Goal: Task Accomplishment & Management: Complete application form

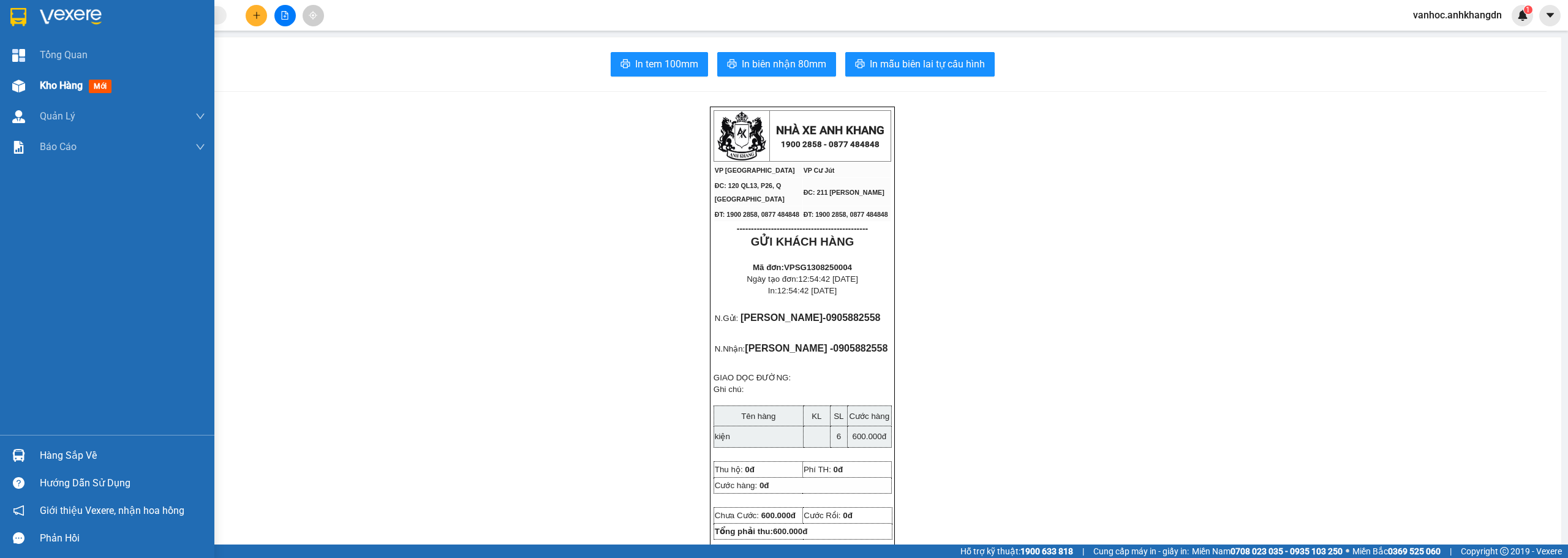
click at [55, 89] on span "Kho hàng" at bounding box center [61, 85] width 43 height 11
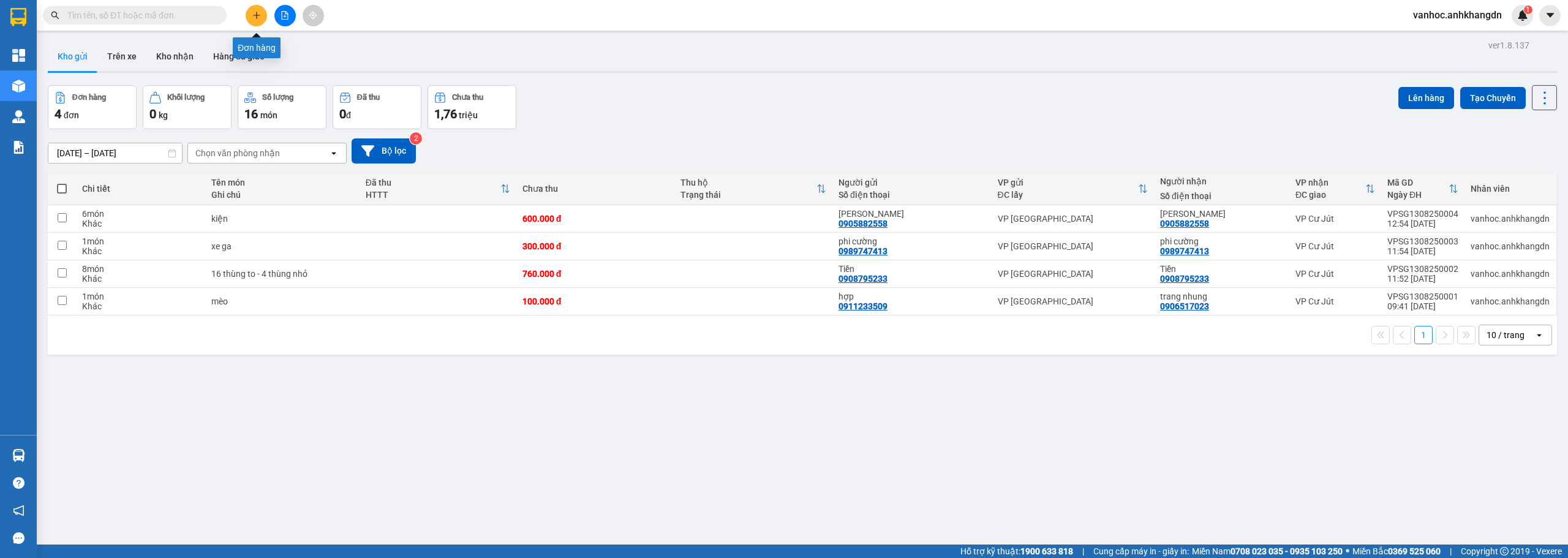
click at [254, 16] on icon "plus" at bounding box center [256, 15] width 7 height 1
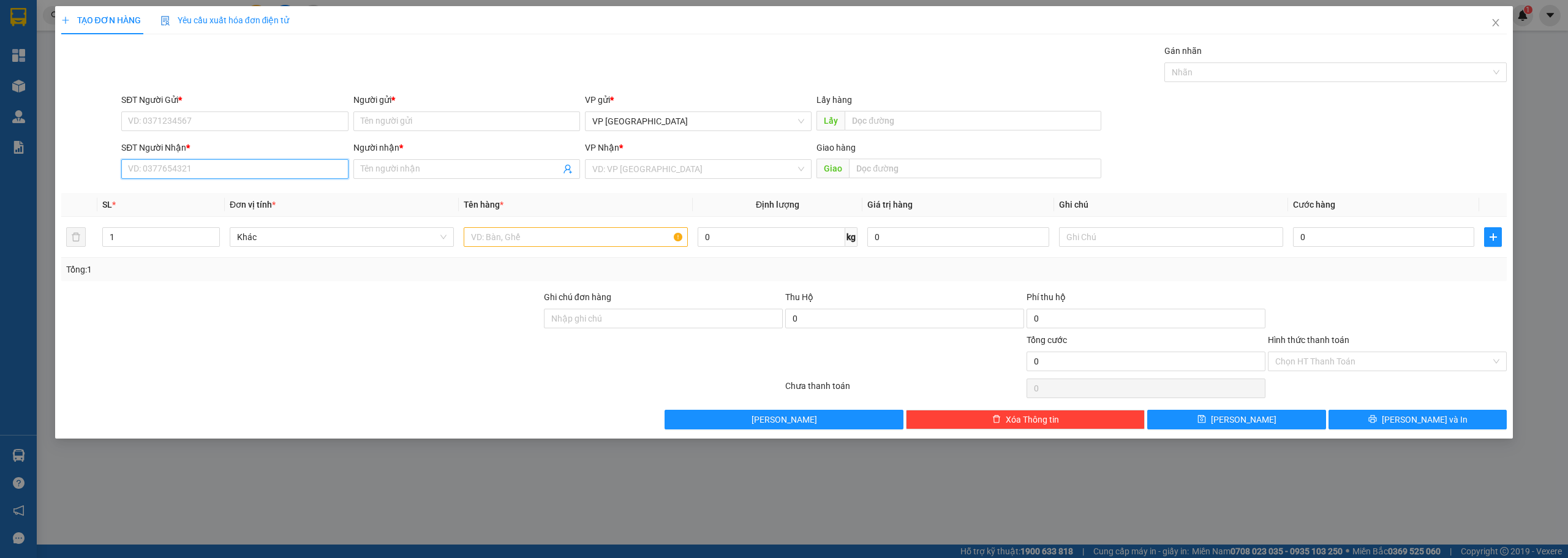
click at [284, 176] on input "SĐT Người Nhận *" at bounding box center [234, 168] width 227 height 20
type input "037496702"
drag, startPoint x: 403, startPoint y: 153, endPoint x: 407, endPoint y: 167, distance: 14.6
click at [404, 154] on div "Người nhận *" at bounding box center [466, 147] width 227 height 14
click at [404, 162] on input "Người nhận *" at bounding box center [460, 169] width 200 height 14
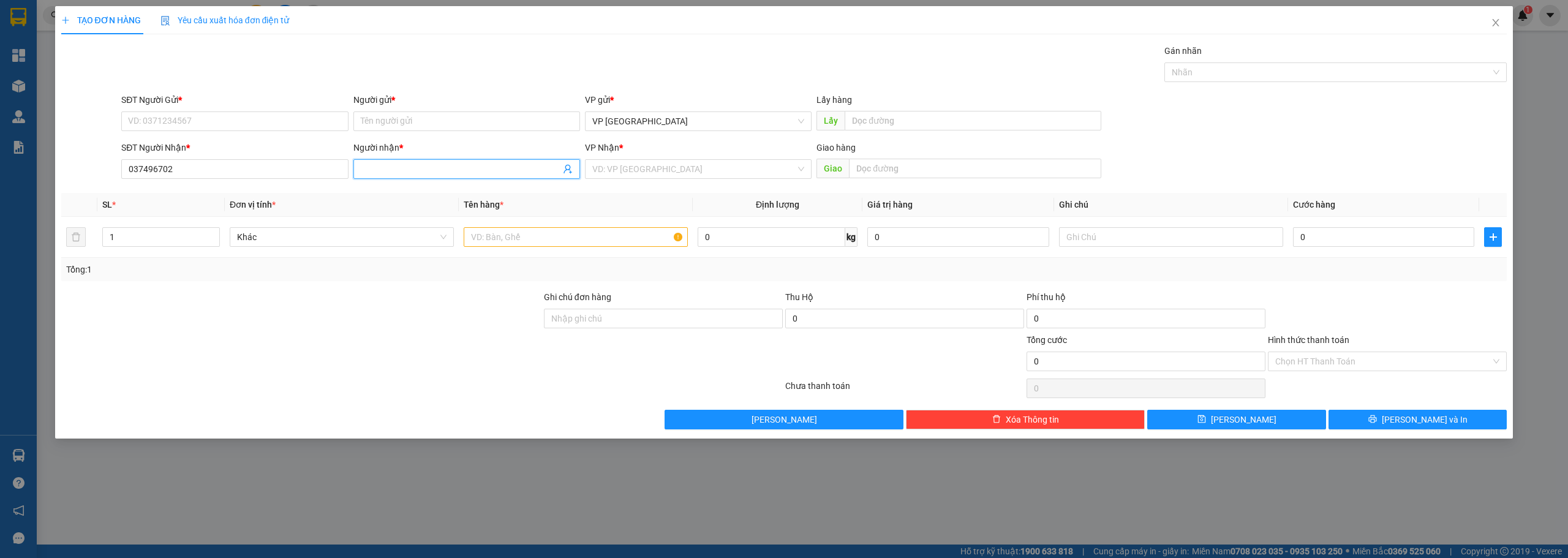
click at [407, 167] on input "Người nhận *" at bounding box center [460, 169] width 200 height 14
type input "d"
paste input "đ"
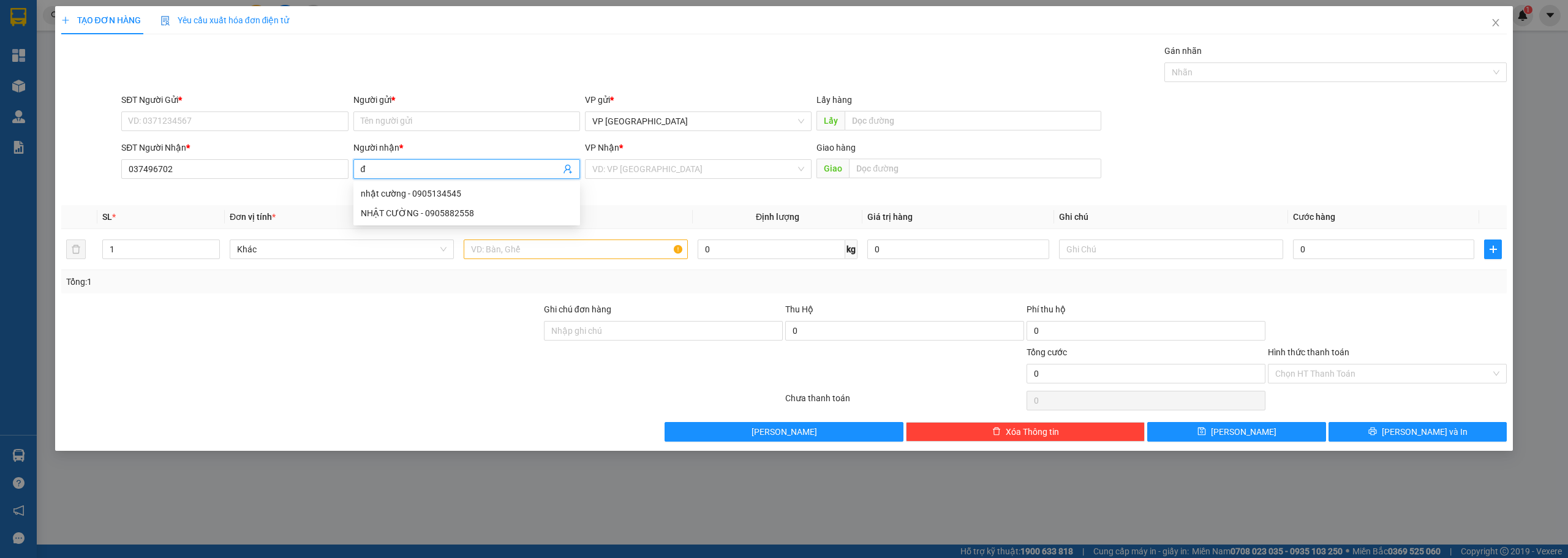
paste input "õ"
paste input "ỗ"
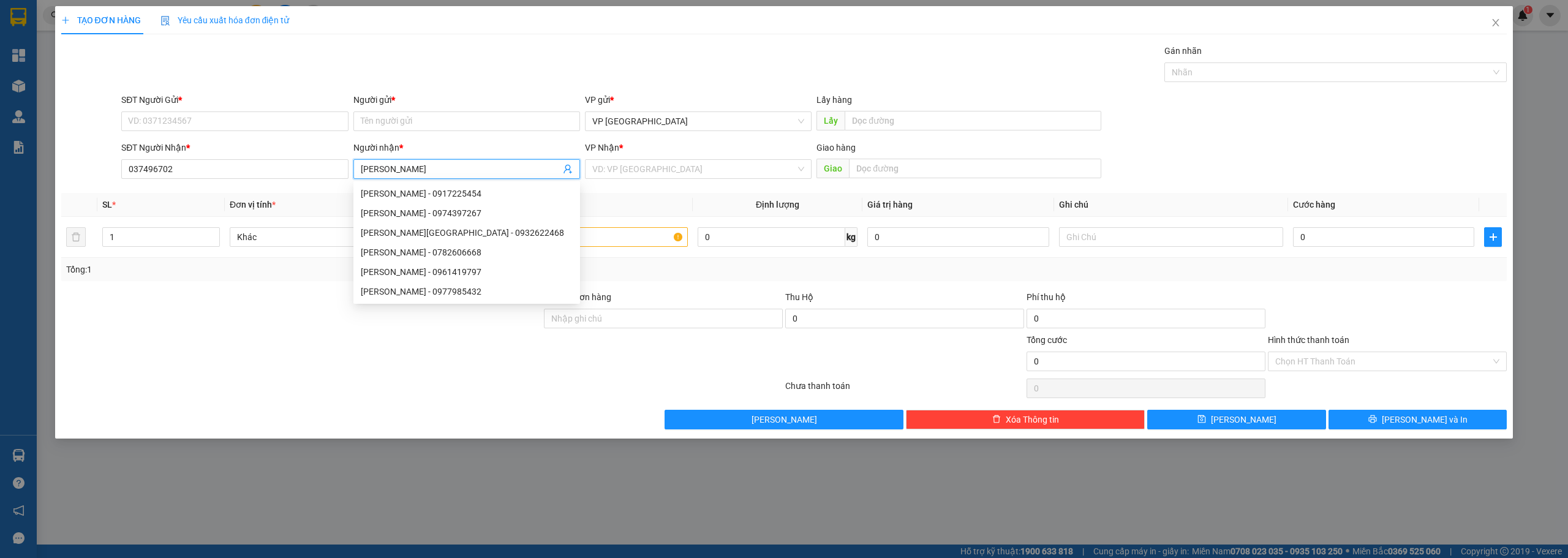
paste input "ư"
paste input "ữu"
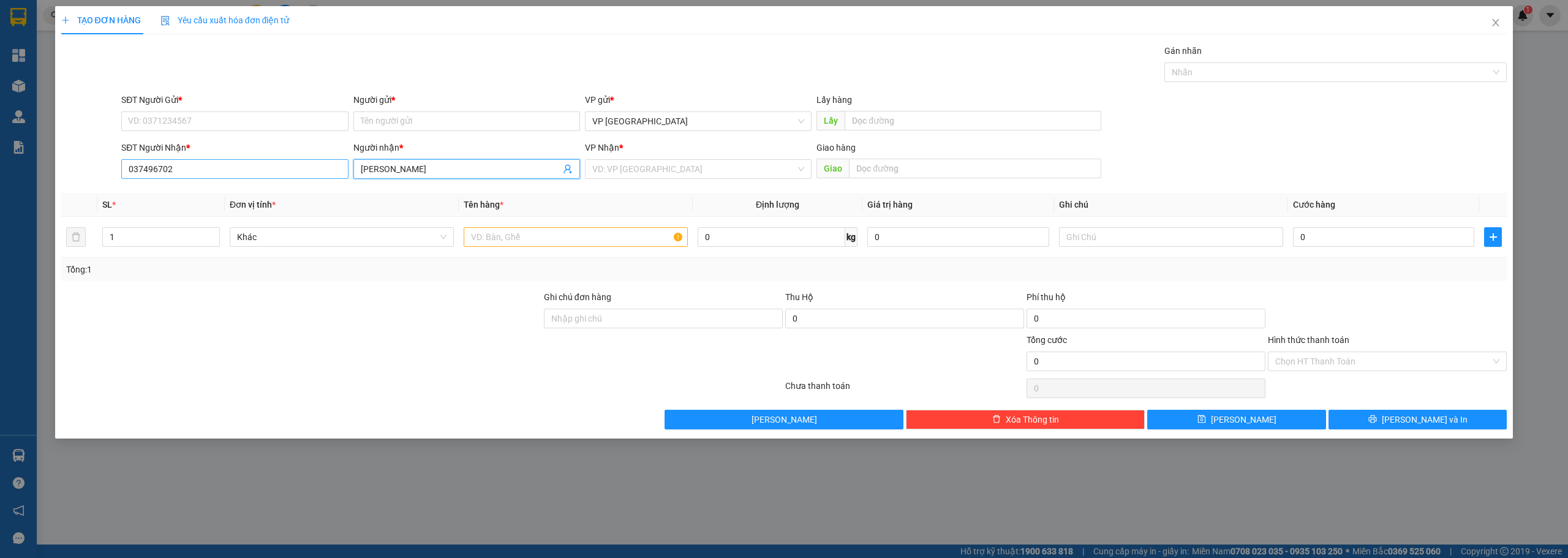
type input "[PERSON_NAME]"
drag, startPoint x: 188, startPoint y: 170, endPoint x: 102, endPoint y: 167, distance: 86.1
click at [102, 167] on div "SĐT Người Nhận * 037496702 037496702 Người nhận * [PERSON_NAME] VP Nhận * VD: V…" at bounding box center [784, 162] width 1449 height 43
click at [160, 213] on div "0375496702 - [PERSON_NAME]" at bounding box center [234, 213] width 212 height 14
type input "0375496702"
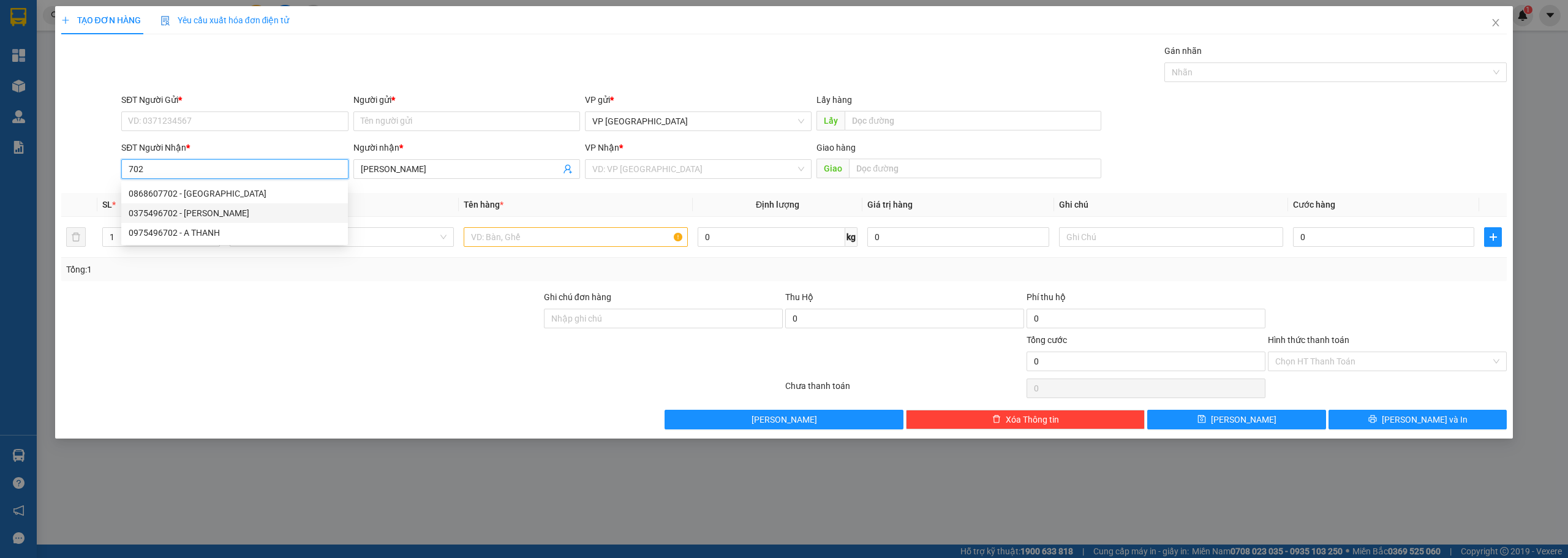
type input "[PERSON_NAME]"
type input "440.000"
drag, startPoint x: 193, startPoint y: 170, endPoint x: 0, endPoint y: 154, distance: 193.7
click at [0, 154] on div "TẠO ĐƠN HÀNG Yêu cầu xuất hóa đơn điện tử Transit Pickup Surcharge Ids Transit …" at bounding box center [784, 279] width 1568 height 558
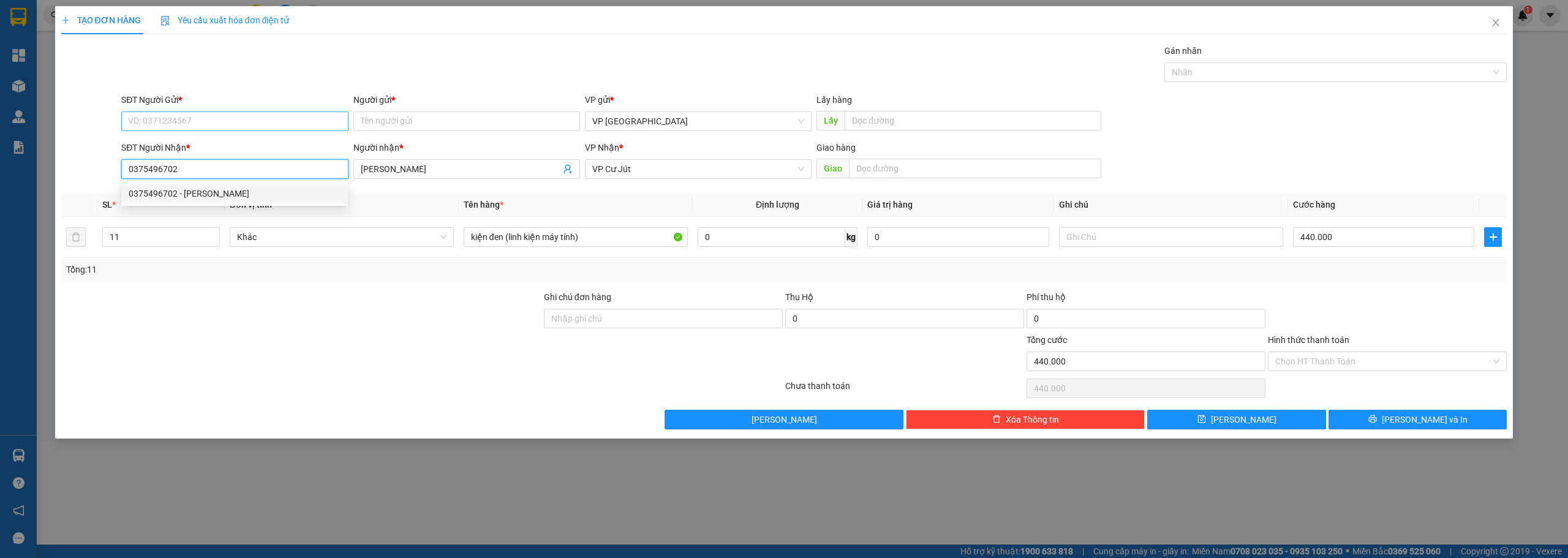
type input "0375496702"
click at [288, 124] on input "SĐT Người Gửi *" at bounding box center [234, 121] width 227 height 20
paste input "0375496702"
type input "0375496702"
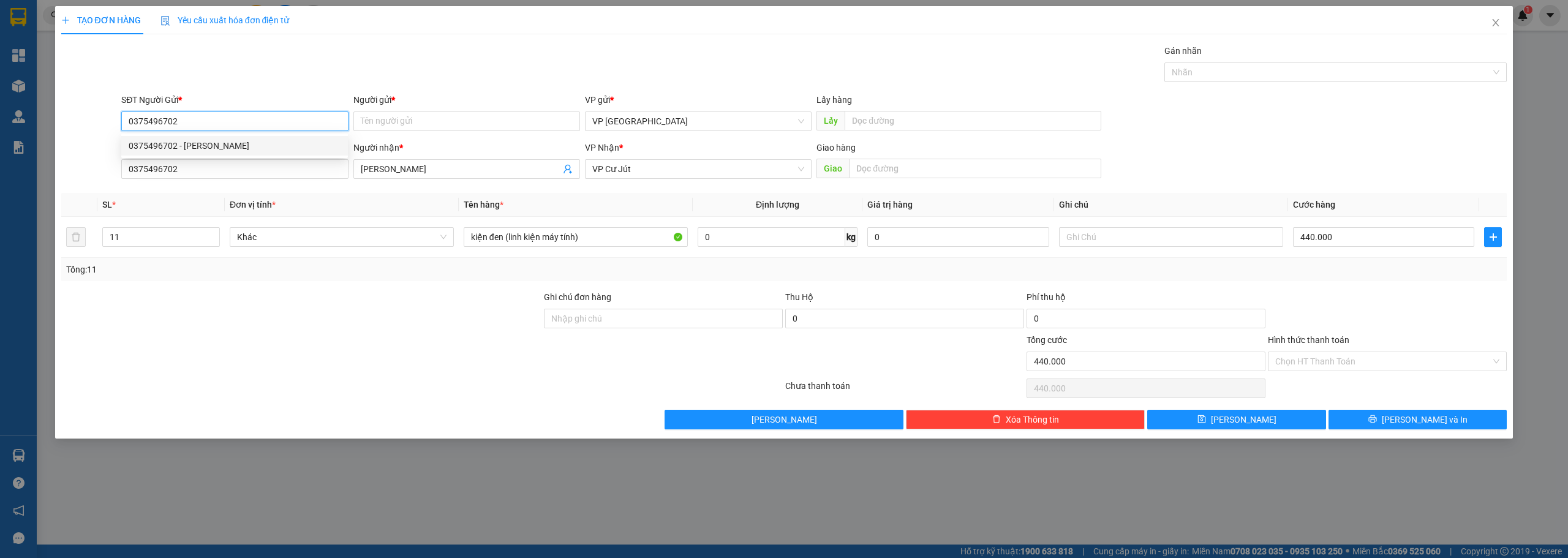
click at [229, 145] on div "0375496702 - [PERSON_NAME]" at bounding box center [234, 145] width 212 height 14
type input "[PERSON_NAME]"
click at [190, 145] on div "0375496702 - [PERSON_NAME]" at bounding box center [234, 145] width 212 height 14
type input "0375496702"
click at [155, 245] on input "11" at bounding box center [161, 237] width 116 height 18
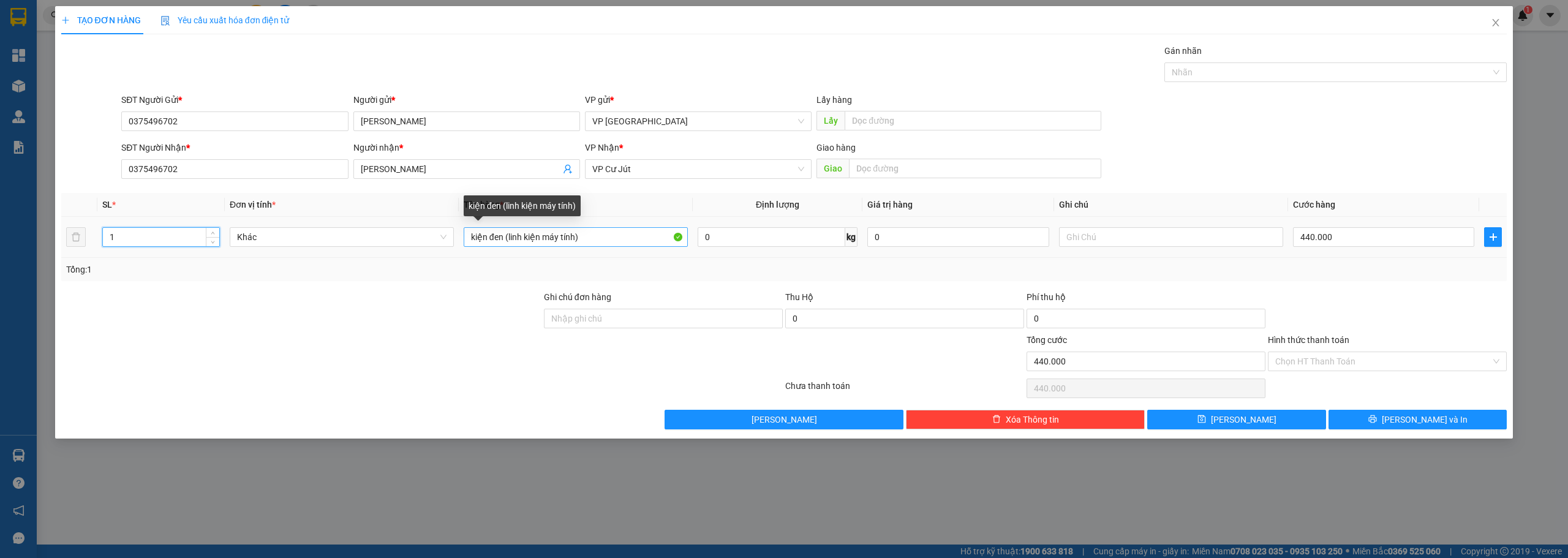
type input "1"
drag, startPoint x: 603, startPoint y: 246, endPoint x: 506, endPoint y: 238, distance: 97.3
click at [506, 238] on input "kiện đen (linh kiện máy tính)" at bounding box center [575, 237] width 224 height 20
type input "kiện đen"
click at [1375, 243] on input "440.000" at bounding box center [1384, 237] width 181 height 20
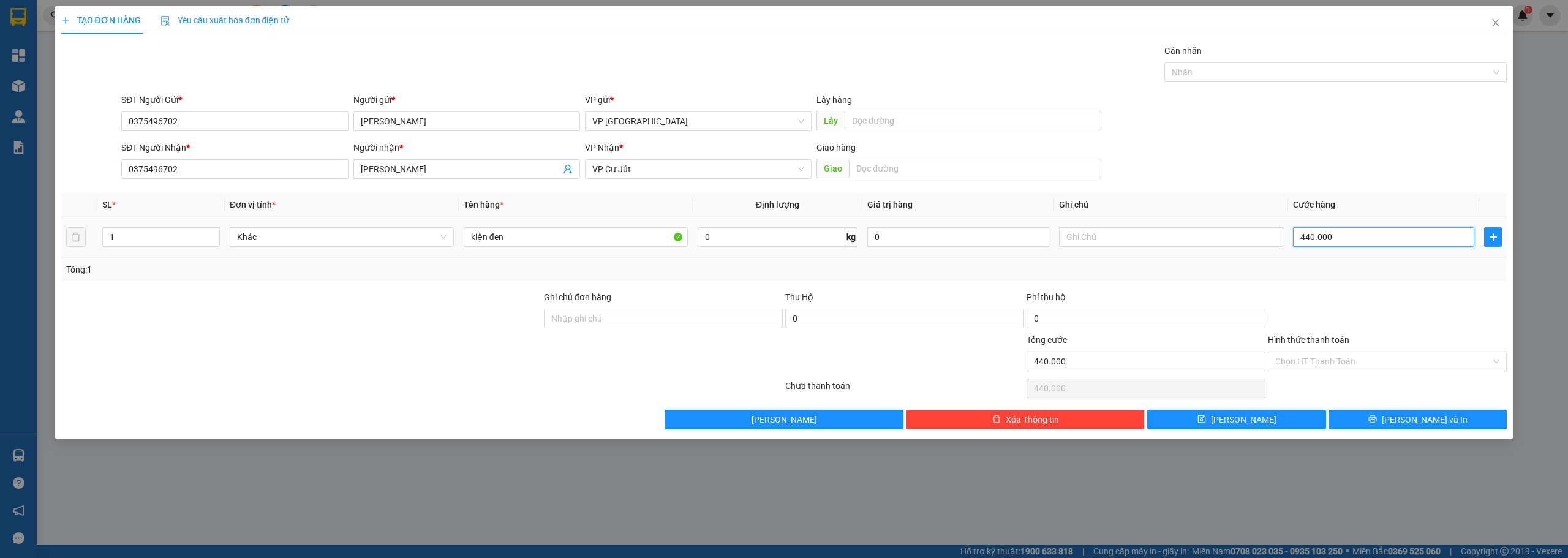
type input "4"
type input "40"
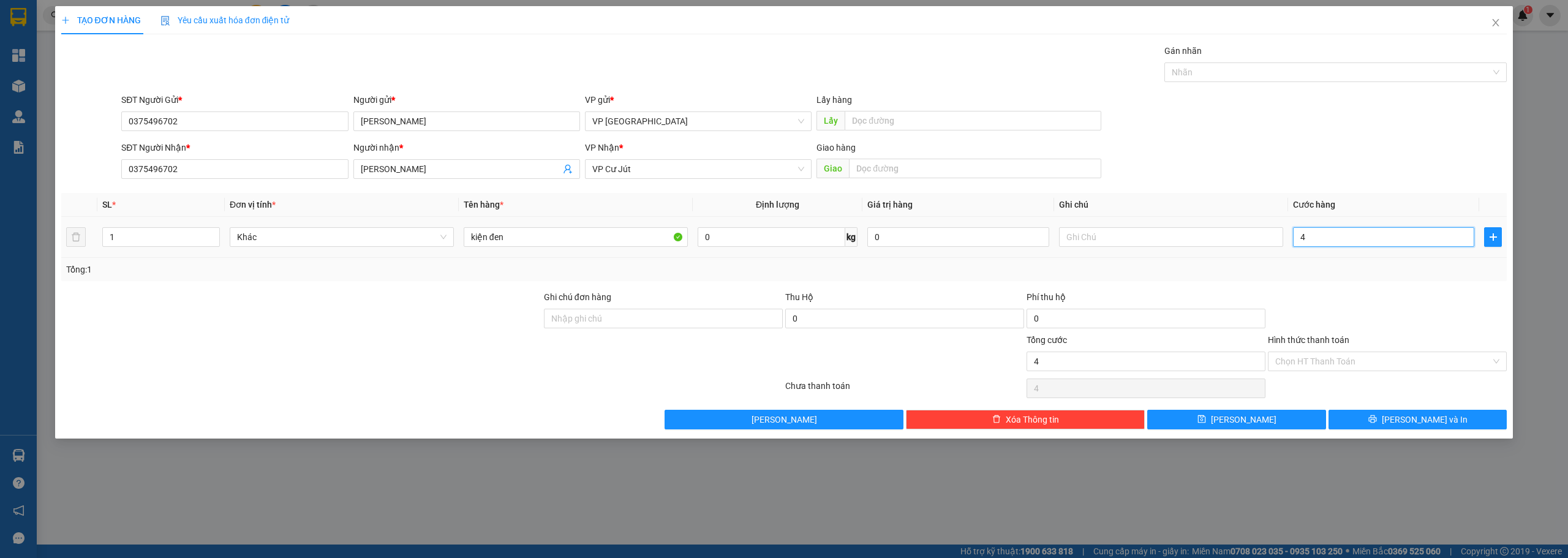
type input "40"
type input "400"
type input "4.000"
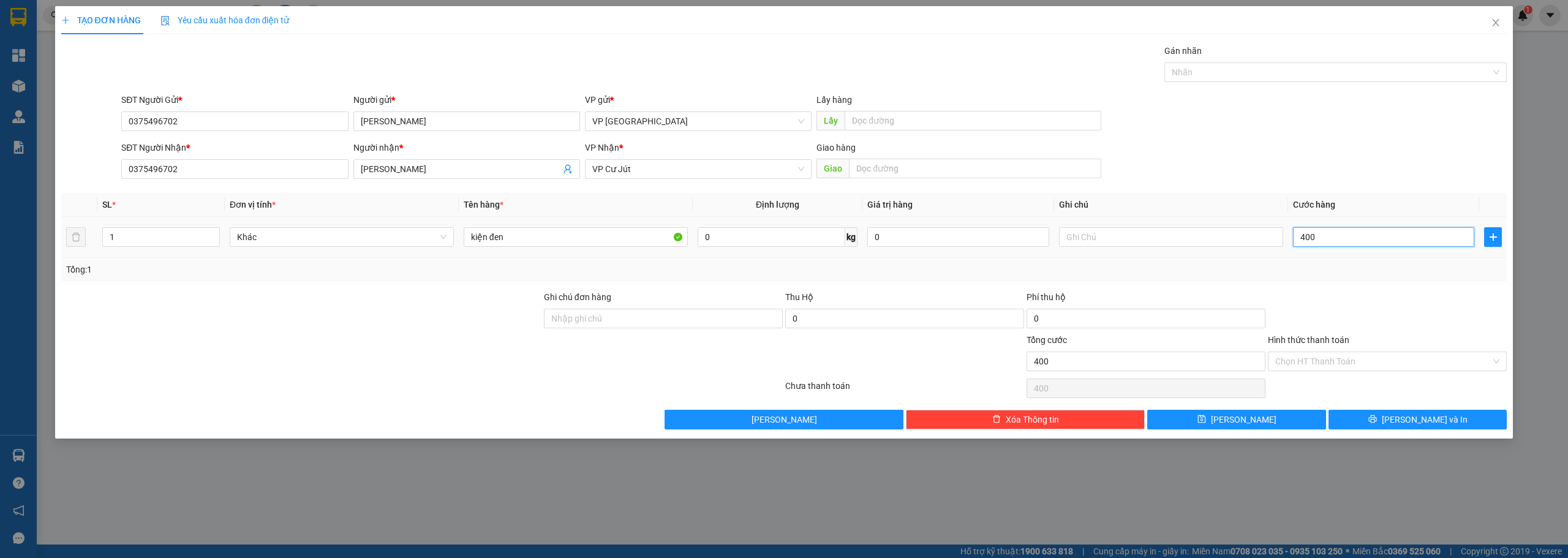
type input "4.000"
type input "40.000"
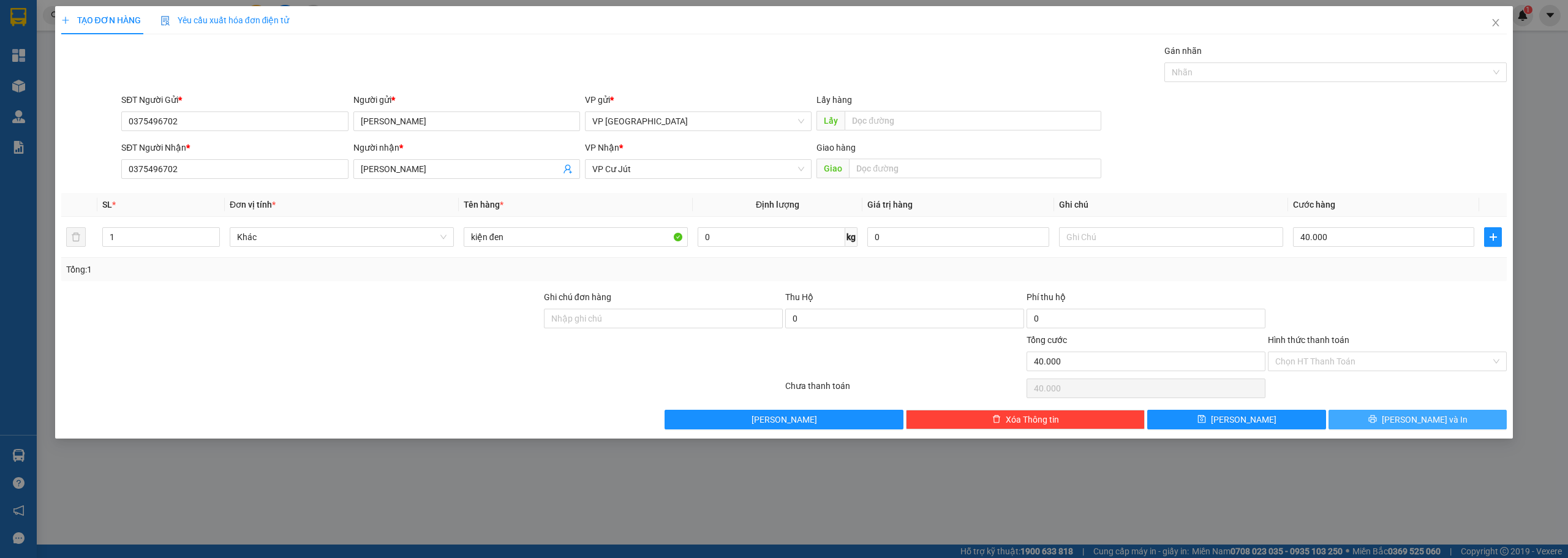
click at [1464, 417] on button "[PERSON_NAME] và In" at bounding box center [1418, 419] width 179 height 20
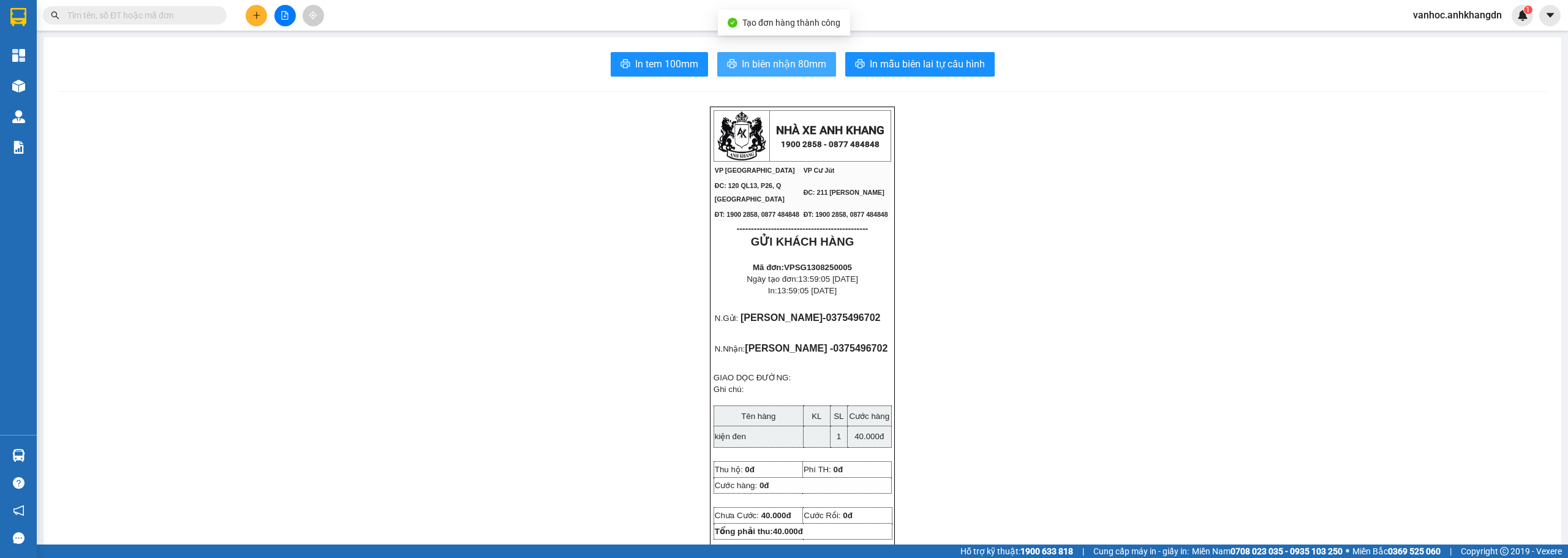
click at [755, 64] on span "In biên nhận 80mm" at bounding box center [784, 64] width 85 height 16
drag, startPoint x: 240, startPoint y: 300, endPoint x: 363, endPoint y: 333, distance: 127.3
drag, startPoint x: 671, startPoint y: 62, endPoint x: 675, endPoint y: 81, distance: 19.4
click at [671, 62] on span "In tem 100mm" at bounding box center [667, 64] width 63 height 16
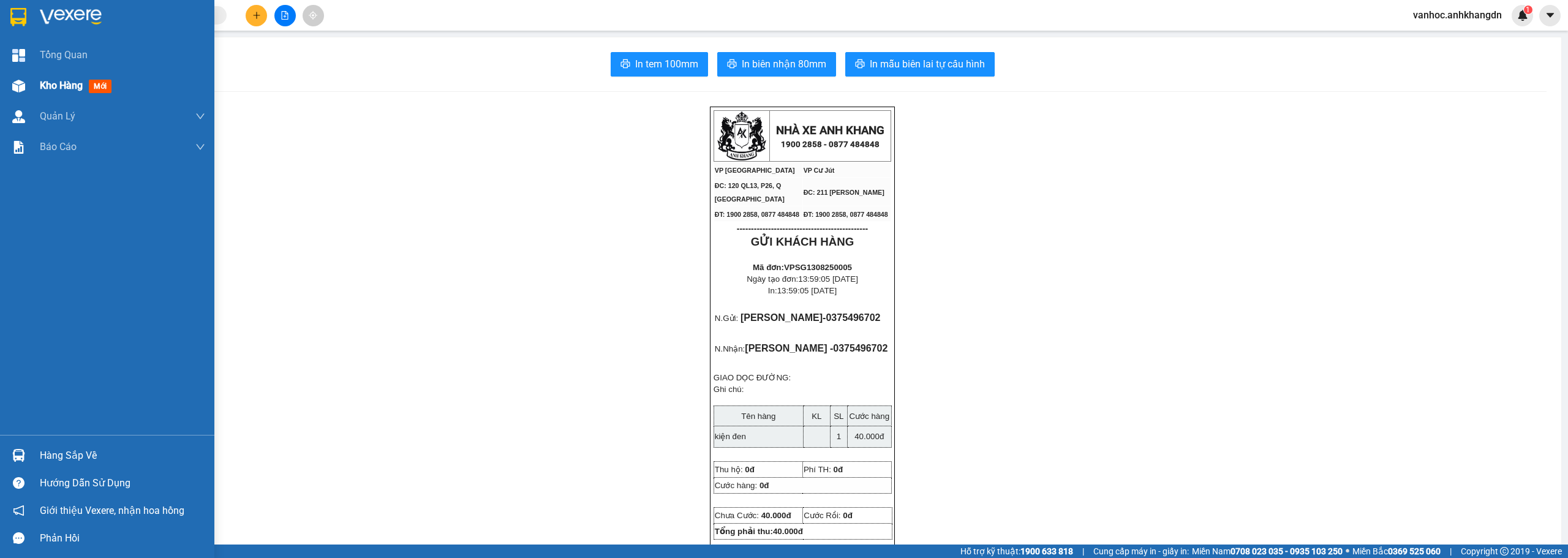
click at [68, 86] on span "Kho hàng" at bounding box center [61, 85] width 43 height 11
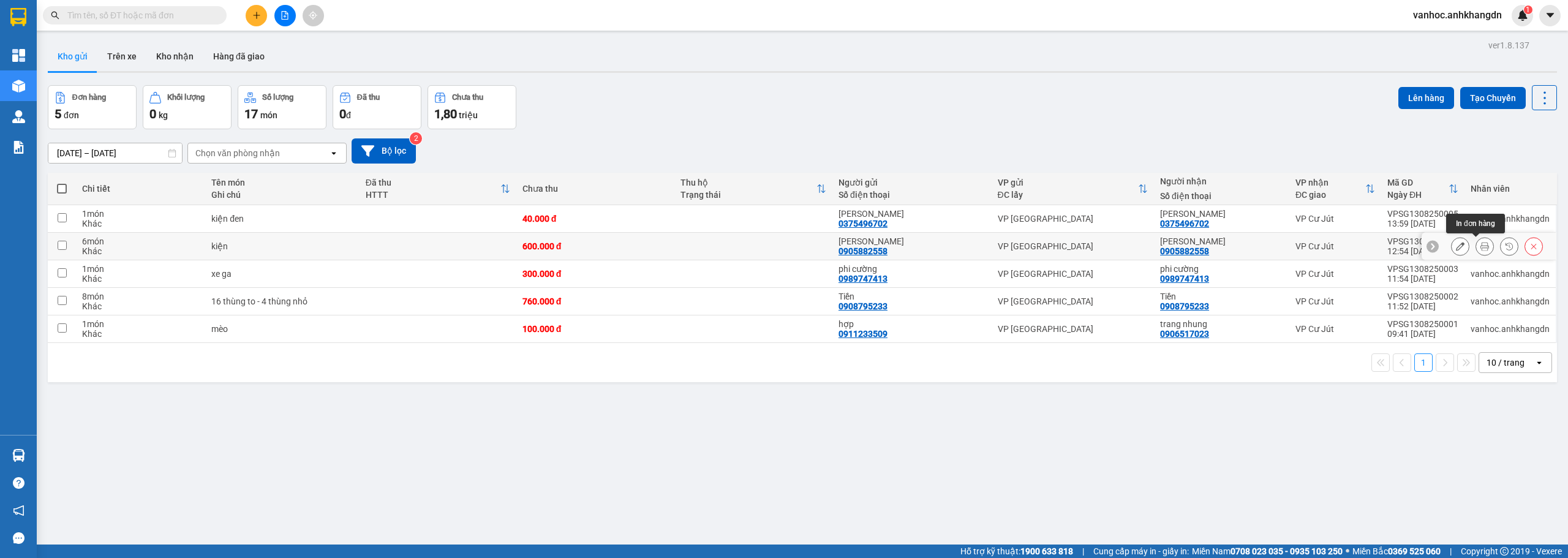
click at [1481, 246] on icon at bounding box center [1485, 246] width 9 height 9
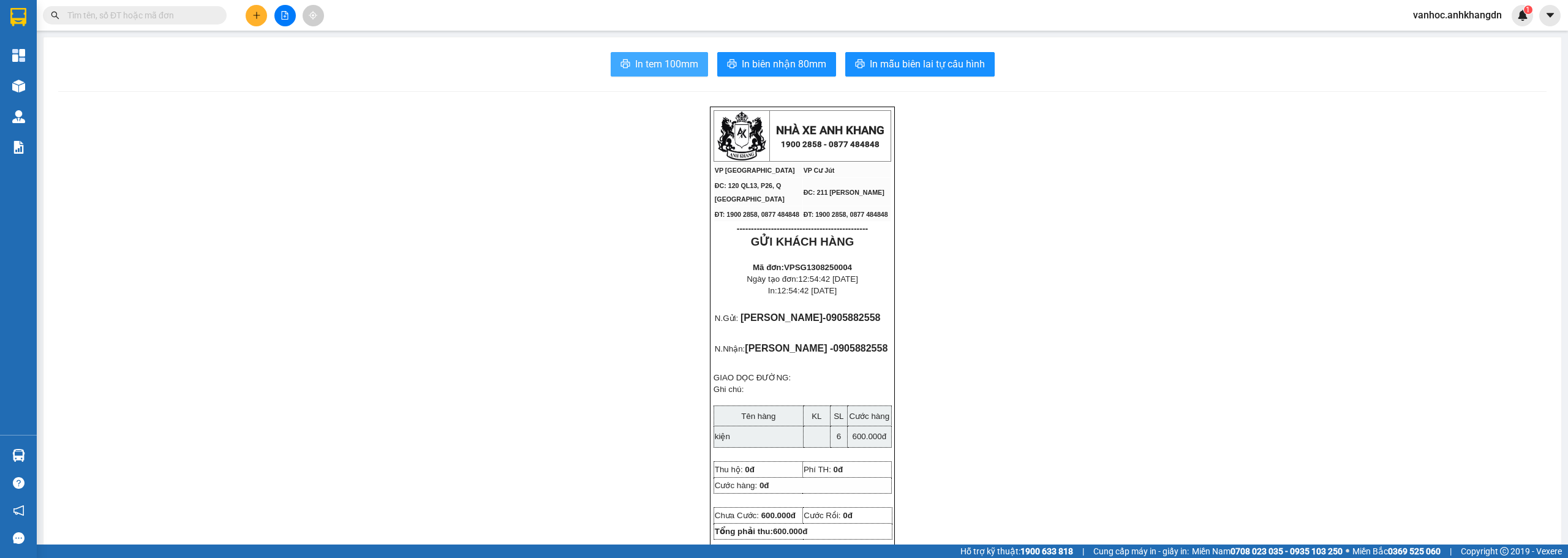
click at [677, 64] on span "In tem 100mm" at bounding box center [667, 64] width 63 height 16
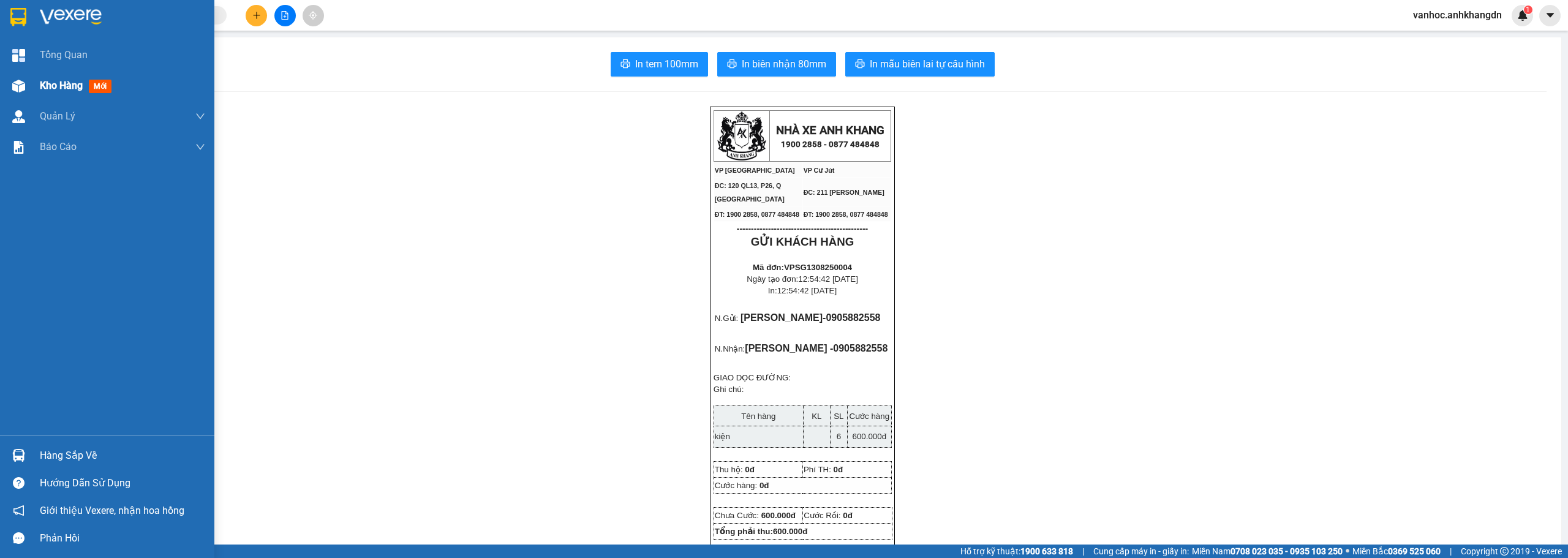
click at [47, 83] on span "Kho hàng" at bounding box center [61, 85] width 43 height 11
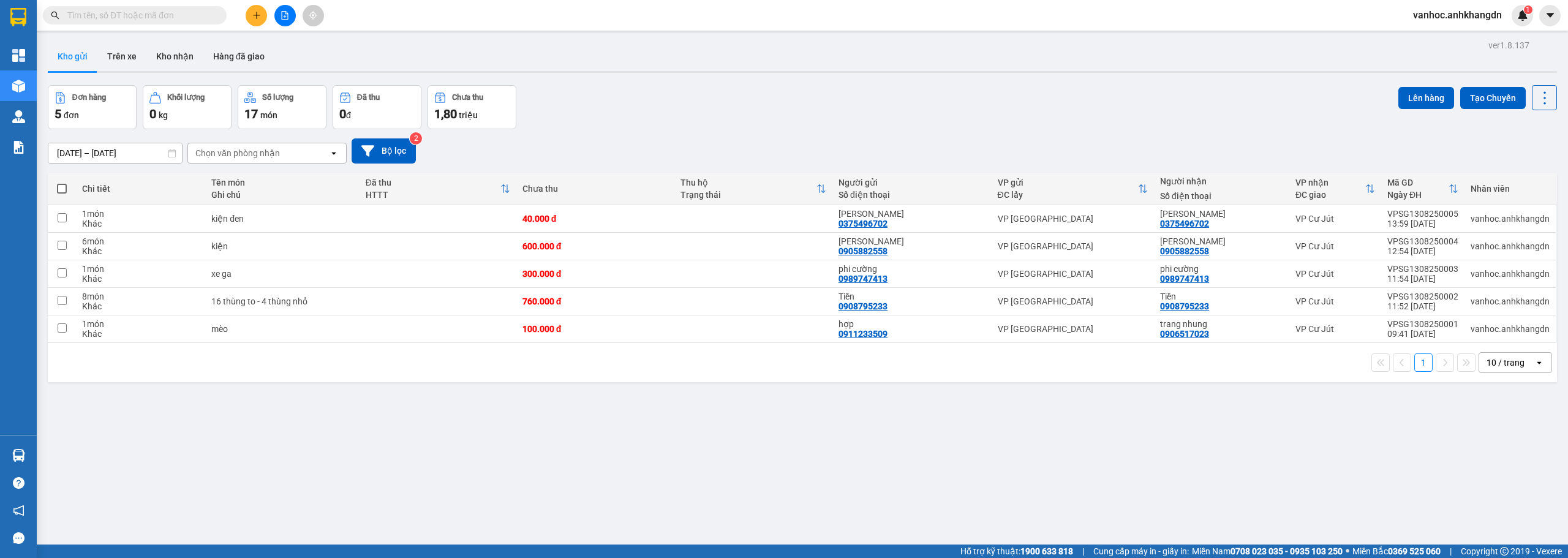
click at [1351, 429] on div "ver 1.8.137 Kho gửi Trên xe Kho nhận Hàng đã giao Đơn hàng 5 đơn Khối lượng 0 k…" at bounding box center [802, 315] width 1519 height 558
